Goal: Task Accomplishment & Management: Complete application form

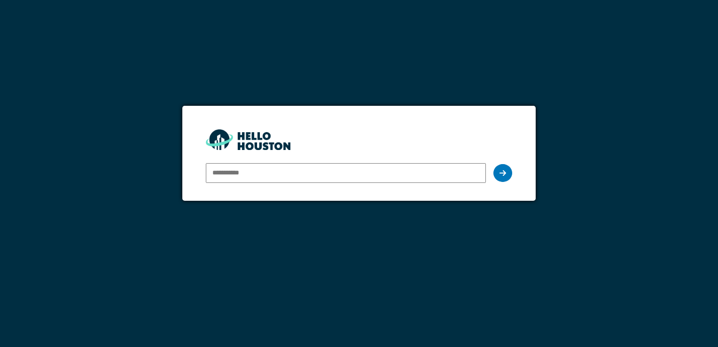
click at [229, 177] on input "email" at bounding box center [346, 173] width 280 height 20
type input "**********"
click at [505, 172] on icon at bounding box center [503, 173] width 7 height 8
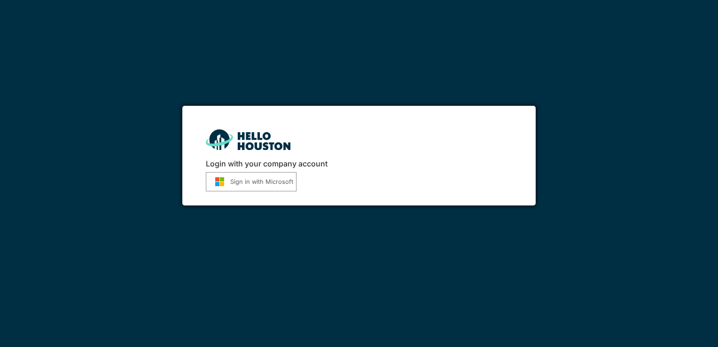
click at [249, 185] on button "Sign in with Microsoft" at bounding box center [251, 181] width 91 height 19
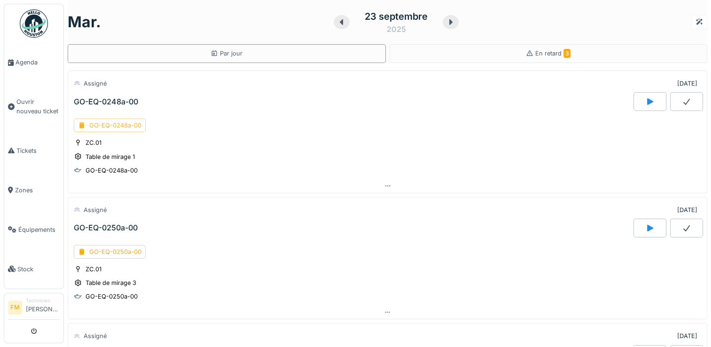
click at [107, 125] on div "GO-EQ-0248a-00" at bounding box center [110, 125] width 72 height 14
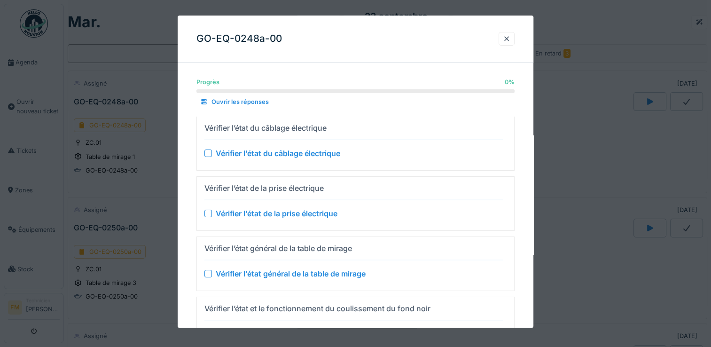
click at [247, 155] on div "Vérifier l’état du câblage électrique" at bounding box center [278, 153] width 125 height 11
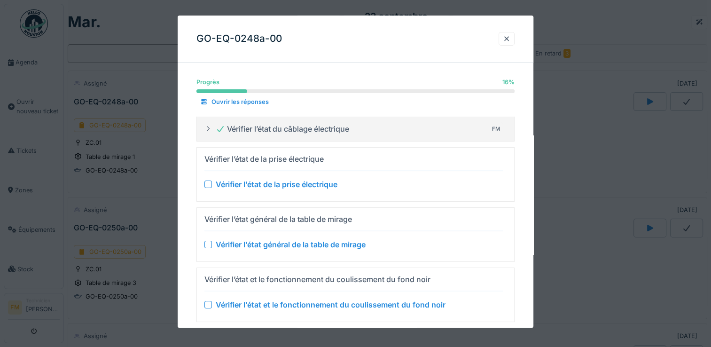
click at [212, 185] on div "Vérifier l’état de la prise électrique" at bounding box center [353, 184] width 298 height 11
click at [206, 184] on div at bounding box center [208, 185] width 8 height 8
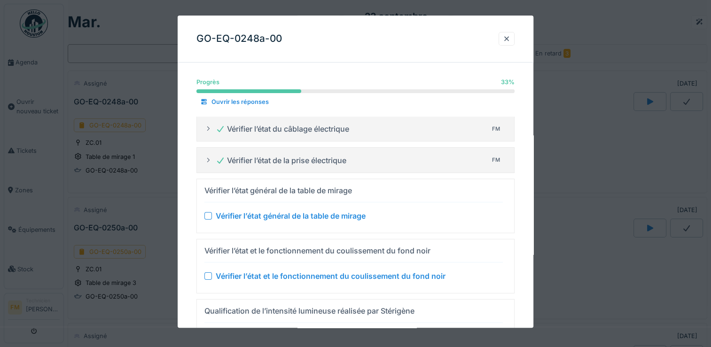
click at [226, 215] on div "Vérifier l’état général de la table de mirage" at bounding box center [291, 215] width 150 height 11
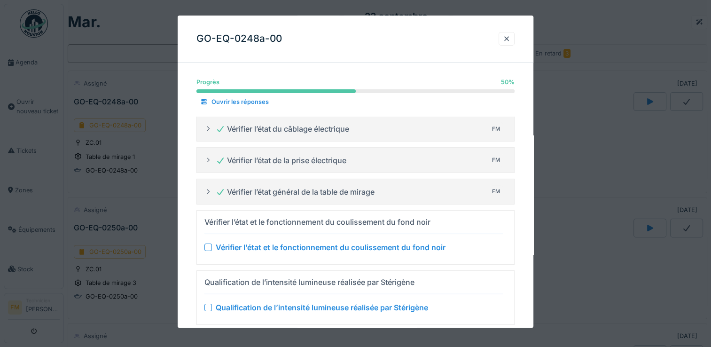
click at [294, 245] on div "Vérifier l’état et le fonctionnement du coulissement du fond noir" at bounding box center [331, 247] width 230 height 11
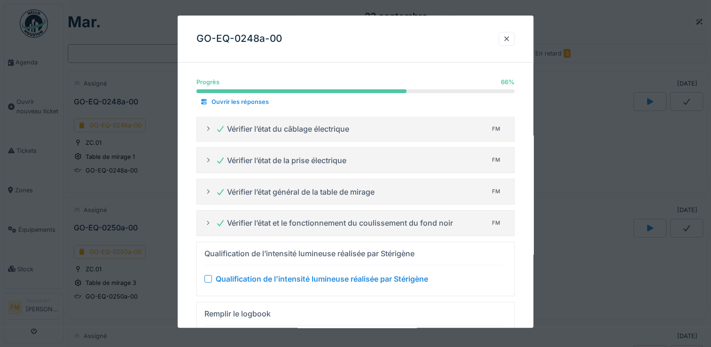
click at [448, 278] on div "Qualification de l’intensité lumineuse réalisée par Stérigène" at bounding box center [359, 278] width 287 height 11
click at [209, 278] on div at bounding box center [208, 279] width 8 height 8
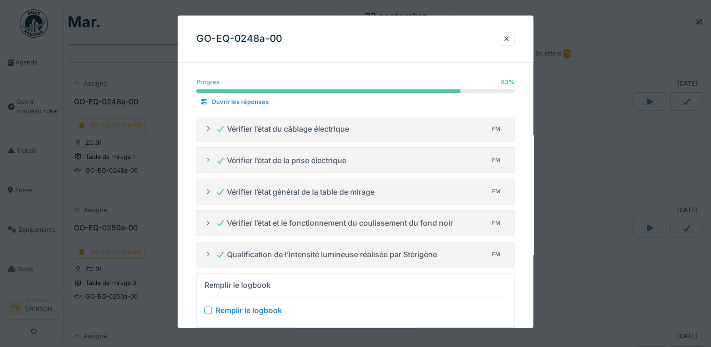
click at [207, 309] on div at bounding box center [208, 310] width 8 height 8
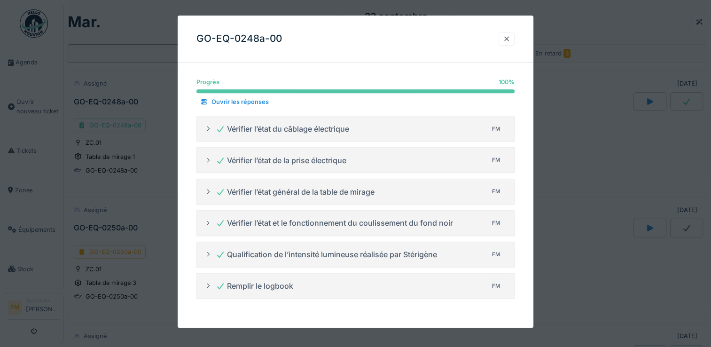
click at [508, 39] on div at bounding box center [507, 38] width 8 height 9
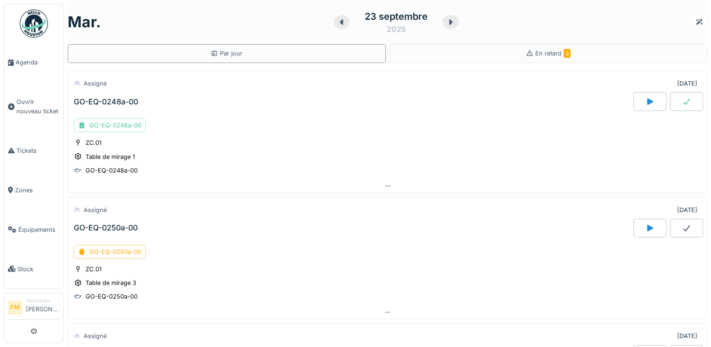
click at [647, 101] on icon at bounding box center [650, 101] width 6 height 7
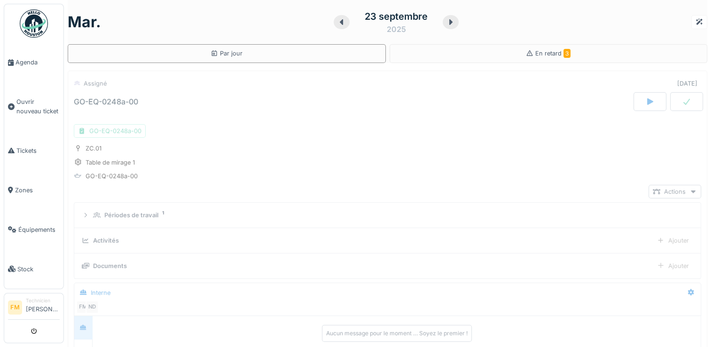
scroll to position [33, 0]
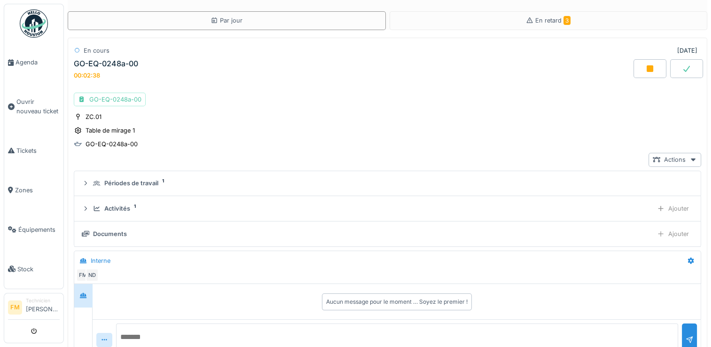
click at [643, 70] on div at bounding box center [649, 68] width 33 height 19
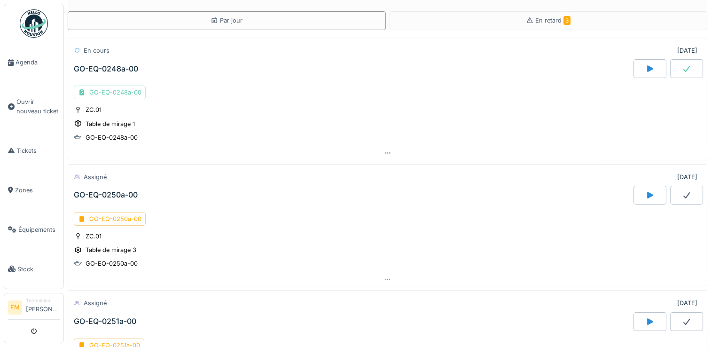
click at [103, 93] on div "GO-EQ-0248a-00" at bounding box center [110, 93] width 72 height 14
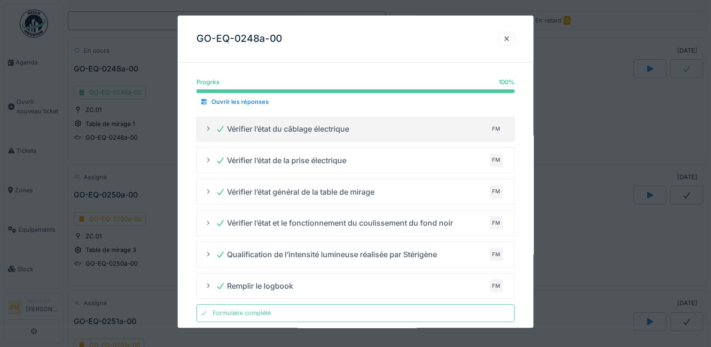
scroll to position [11, 0]
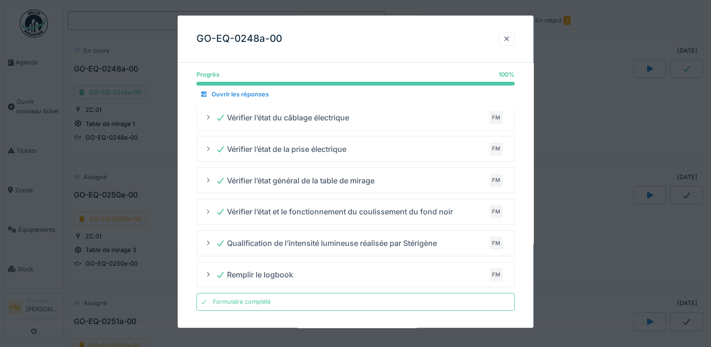
click at [507, 41] on div at bounding box center [507, 38] width 8 height 9
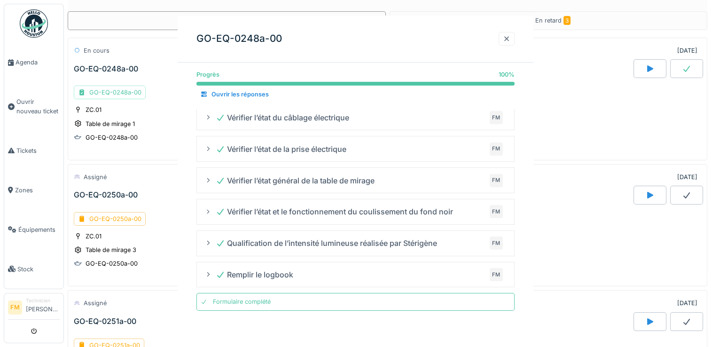
scroll to position [0, 0]
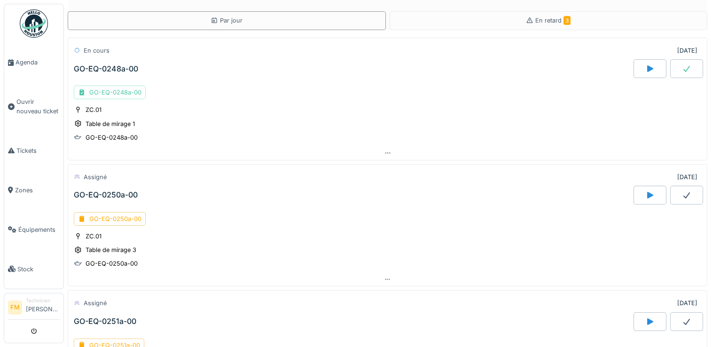
click at [124, 68] on div "GO-EQ-0248a-00" at bounding box center [106, 68] width 64 height 9
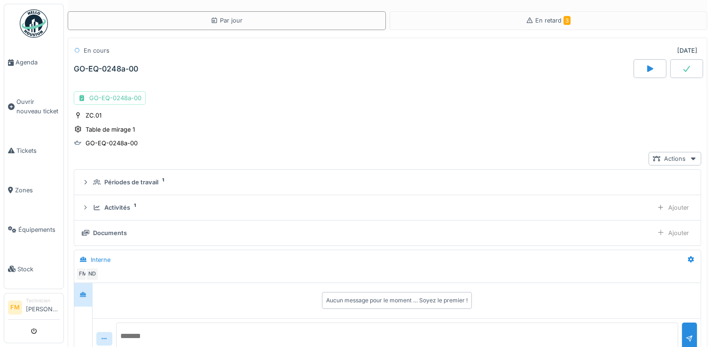
click at [670, 70] on div at bounding box center [686, 68] width 33 height 19
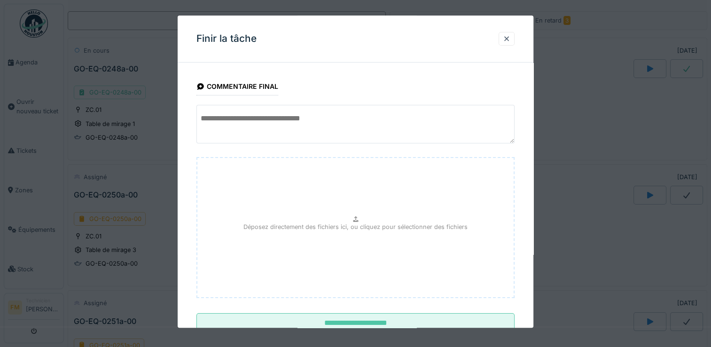
click at [209, 119] on textarea at bounding box center [355, 124] width 318 height 39
drag, startPoint x: 208, startPoint y: 116, endPoint x: 387, endPoint y: 119, distance: 179.1
click at [387, 119] on textarea "**********" at bounding box center [355, 124] width 318 height 39
click at [429, 116] on textarea "**********" at bounding box center [355, 124] width 318 height 39
click at [496, 116] on textarea "**********" at bounding box center [355, 124] width 318 height 39
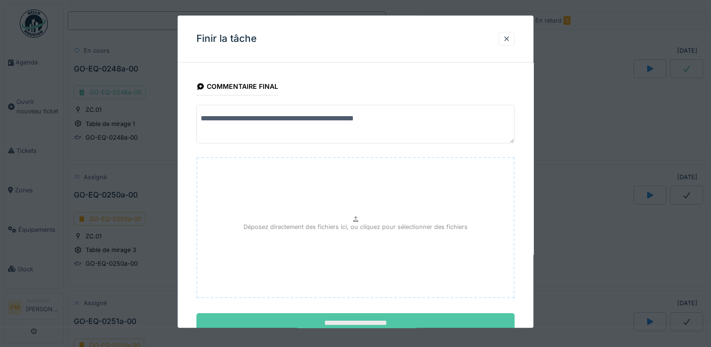
type textarea "**********"
click at [399, 322] on input "**********" at bounding box center [355, 323] width 318 height 20
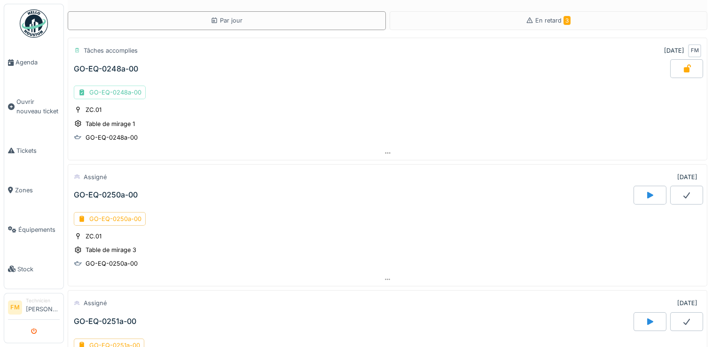
click at [30, 334] on button "submit" at bounding box center [34, 331] width 18 height 16
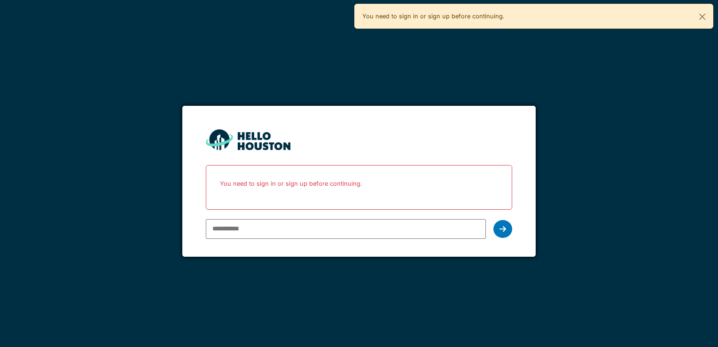
click at [278, 232] on input "email" at bounding box center [346, 229] width 280 height 20
type input "**********"
click at [498, 230] on div at bounding box center [502, 229] width 19 height 18
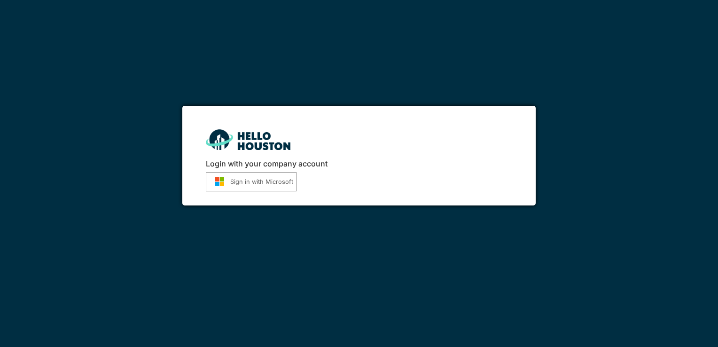
click at [280, 182] on button "Sign in with Microsoft" at bounding box center [251, 181] width 91 height 19
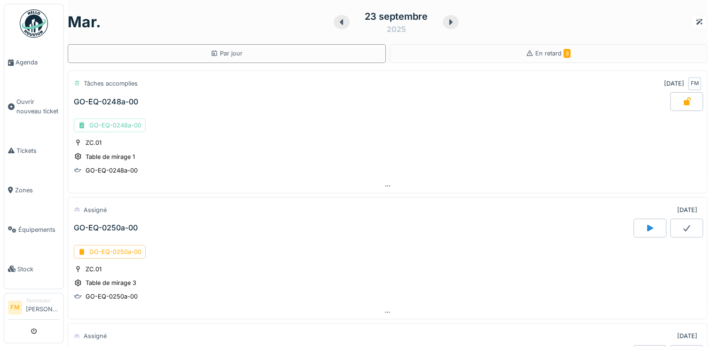
click at [118, 124] on div "GO-EQ-0248a-00" at bounding box center [110, 125] width 72 height 14
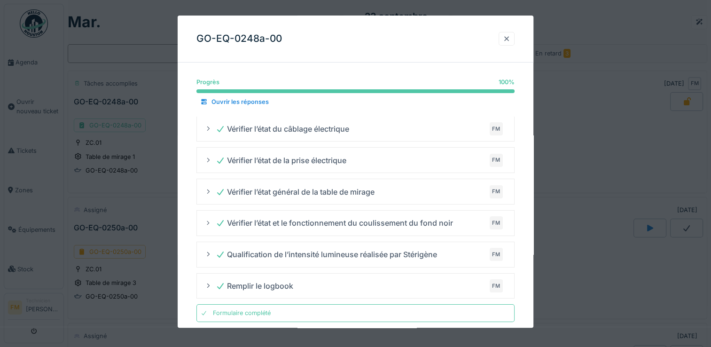
click at [510, 40] on div at bounding box center [507, 38] width 8 height 9
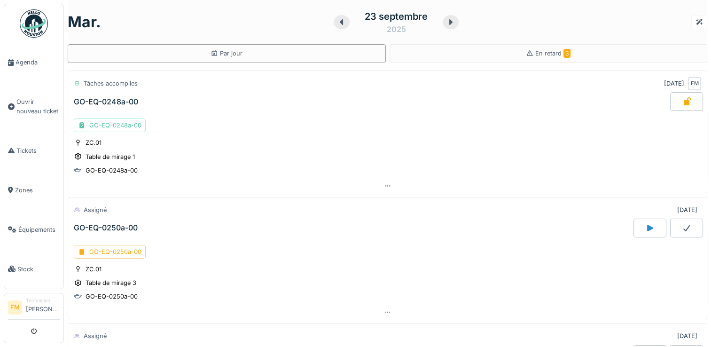
click at [119, 101] on div "GO-EQ-0248a-00" at bounding box center [106, 101] width 64 height 9
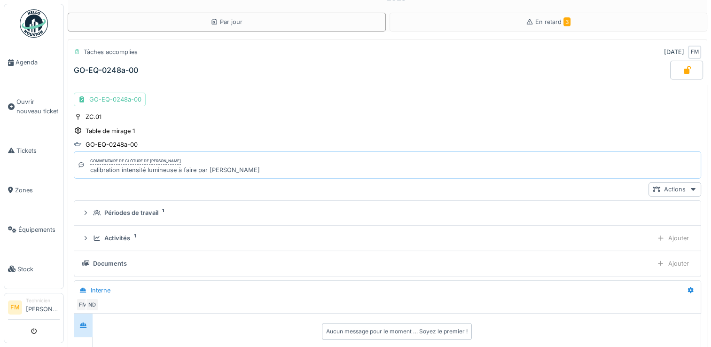
scroll to position [33, 0]
click at [105, 142] on div "GO-EQ-0248a-00" at bounding box center [112, 143] width 52 height 9
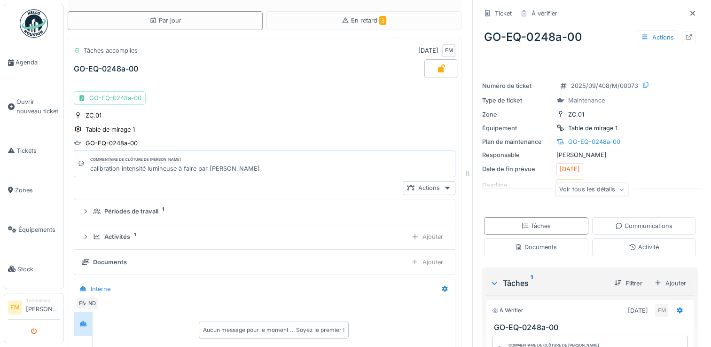
click at [31, 331] on icon "submit" at bounding box center [34, 331] width 6 height 6
click at [33, 333] on icon "submit" at bounding box center [34, 331] width 6 height 6
